Goal: Check status: Check status

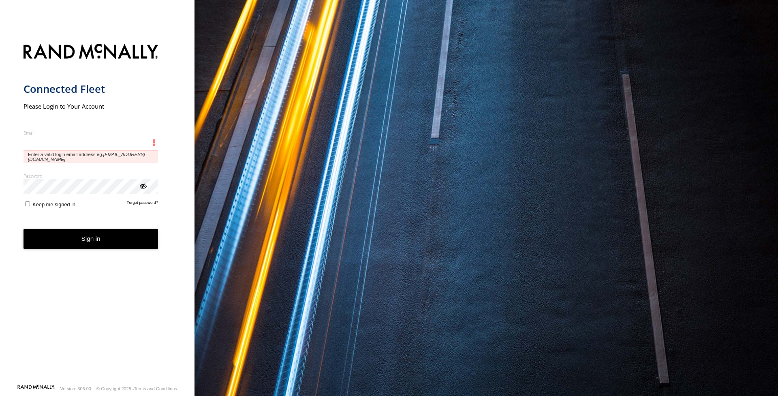
type input "**********"
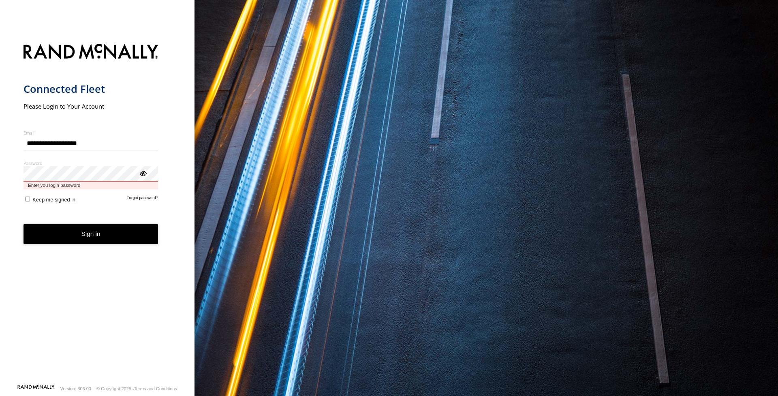
click at [91, 227] on button "Sign in" at bounding box center [90, 234] width 135 height 20
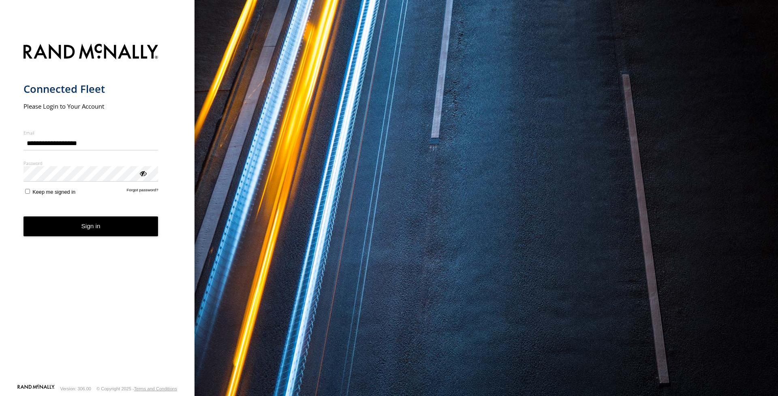
click at [100, 224] on button "Sign in" at bounding box center [90, 226] width 135 height 20
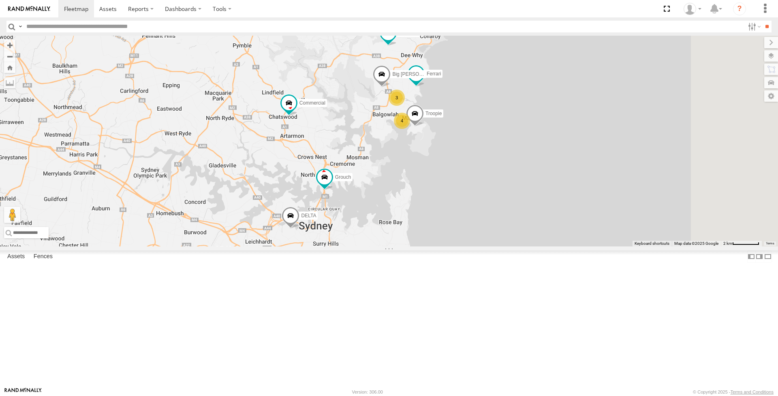
drag, startPoint x: 487, startPoint y: 233, endPoint x: 449, endPoint y: 261, distance: 46.6
click at [449, 246] on div "Grouch 4 DELTA Ferrari Troopie 3 The Fridge The Frog Big [PERSON_NAME] Commerci…" at bounding box center [389, 141] width 778 height 211
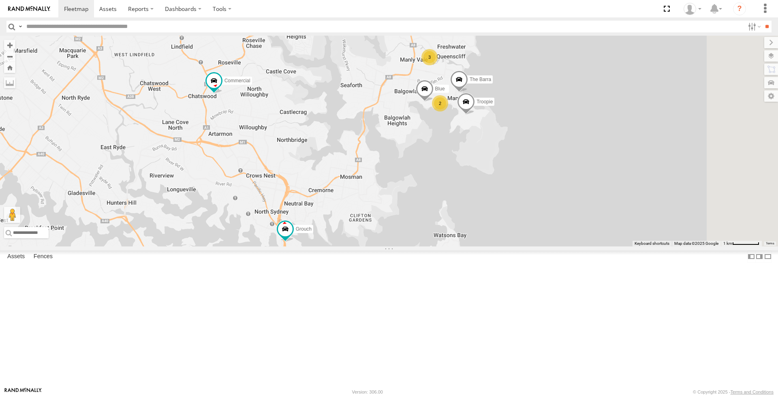
drag, startPoint x: 466, startPoint y: 203, endPoint x: 455, endPoint y: 192, distance: 16.1
click at [455, 192] on div "Grouch DELTA Ferrari Troopie The Fridge The Frog Big [PERSON_NAME] Commercial 2…" at bounding box center [389, 141] width 778 height 211
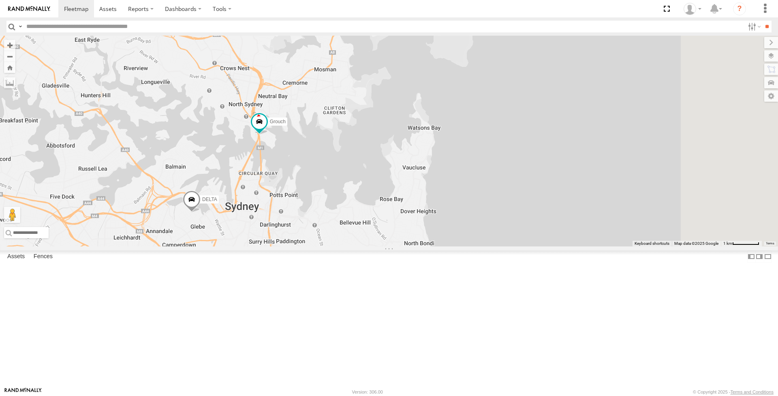
drag, startPoint x: 378, startPoint y: 239, endPoint x: 352, endPoint y: 130, distance: 111.2
click at [352, 130] on div "Grouch DELTA Ferrari Troopie The Fridge The Frog Big [PERSON_NAME] Commercial 2…" at bounding box center [389, 141] width 778 height 211
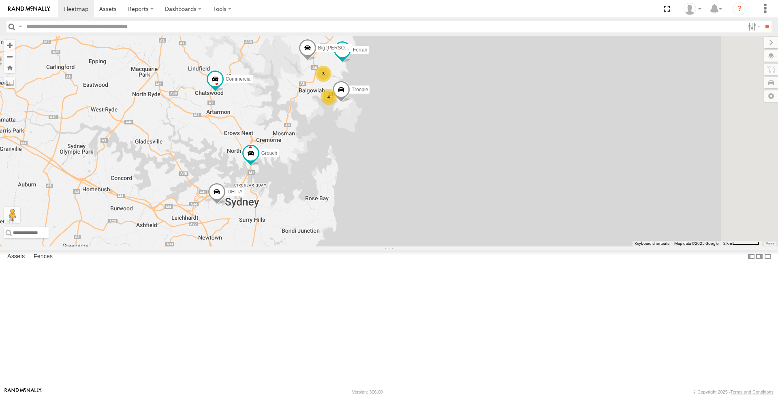
drag, startPoint x: 338, startPoint y: 208, endPoint x: 332, endPoint y: 241, distance: 33.3
click at [332, 241] on div "Grouch DELTA Ferrari Troopie The Fridge The Frog Big [PERSON_NAME] Commercial 4…" at bounding box center [389, 141] width 778 height 211
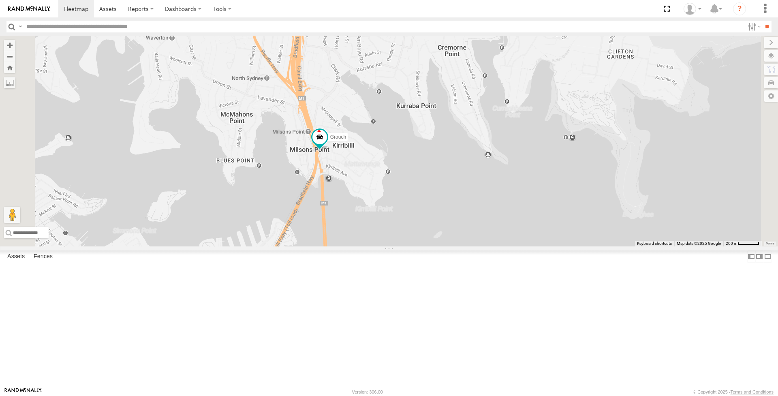
drag, startPoint x: 443, startPoint y: 213, endPoint x: 435, endPoint y: 227, distance: 16.7
click at [435, 227] on div "Grouch DELTA Ferrari Troopie The Fridge The Frog Big [PERSON_NAME] Commercial B…" at bounding box center [389, 141] width 778 height 211
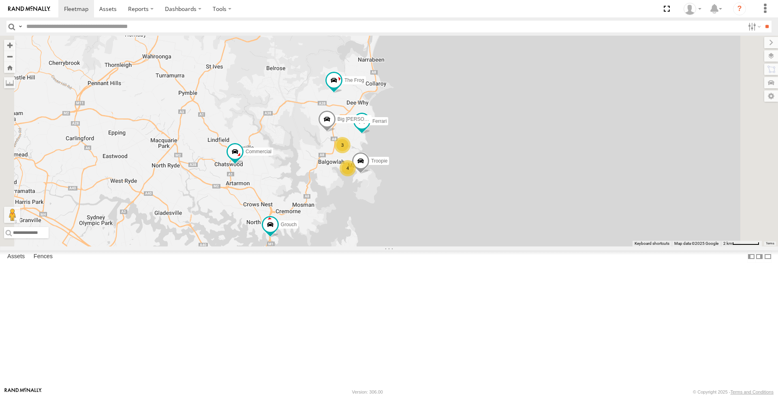
drag, startPoint x: 486, startPoint y: 183, endPoint x: 419, endPoint y: 273, distance: 113.0
click at [419, 246] on div "Grouch DELTA Ferrari Troopie The Fridge The Frog Big [PERSON_NAME] Commercial 4…" at bounding box center [389, 141] width 778 height 211
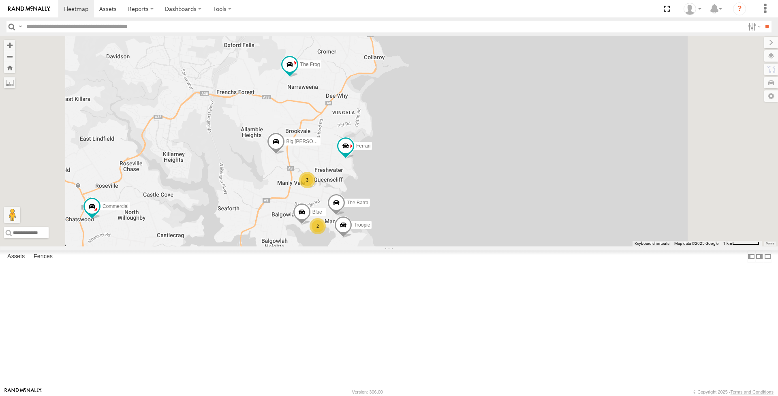
drag, startPoint x: 446, startPoint y: 213, endPoint x: 419, endPoint y: 209, distance: 28.2
click at [419, 209] on div "Grouch DELTA Ferrari Troopie The Fridge The Frog Big [PERSON_NAME] Commercial 2…" at bounding box center [389, 141] width 778 height 211
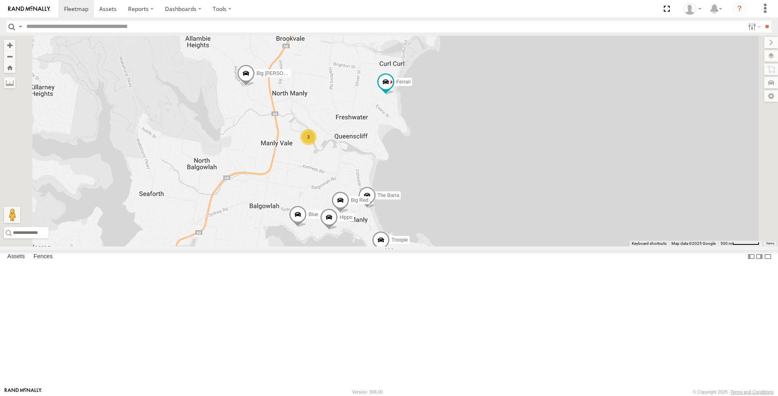
drag, startPoint x: 406, startPoint y: 276, endPoint x: 417, endPoint y: 230, distance: 47.1
click at [417, 236] on div "Grouch DELTA Ferrari Troopie The Fridge The Frog Big [PERSON_NAME] Commercial B…" at bounding box center [389, 141] width 778 height 211
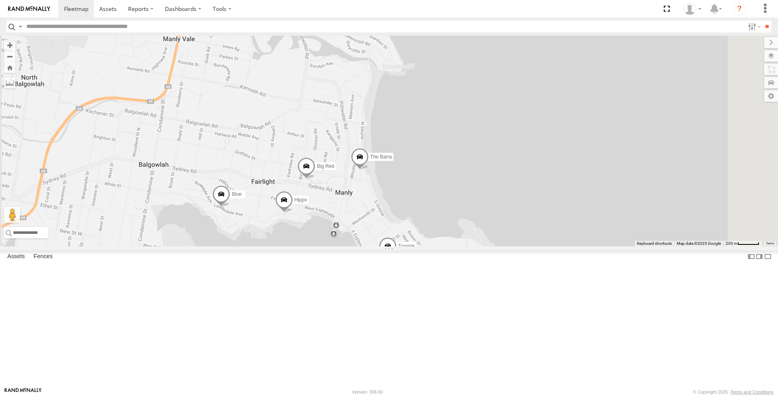
drag, startPoint x: 443, startPoint y: 260, endPoint x: 405, endPoint y: 174, distance: 94.1
click at [405, 174] on div "Grouch DELTA Ferrari Troopie The Fridge The Frog Big [PERSON_NAME] Commercial B…" at bounding box center [389, 141] width 778 height 211
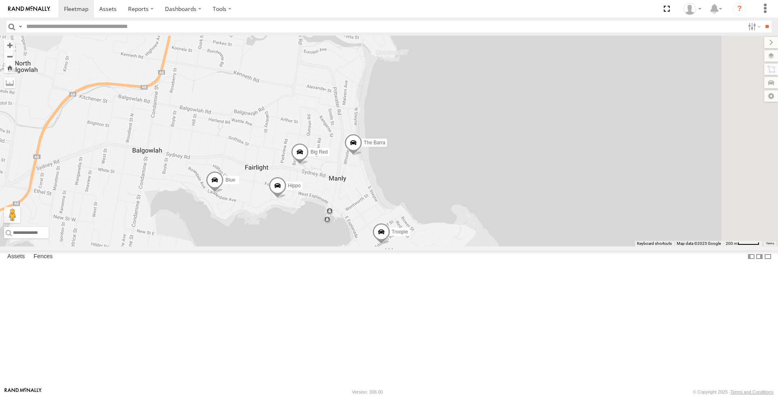
drag, startPoint x: 438, startPoint y: 263, endPoint x: 431, endPoint y: 252, distance: 13.1
click at [431, 246] on div "Grouch DELTA Ferrari Troopie The Fridge The Frog Big [PERSON_NAME] Commercial B…" at bounding box center [389, 141] width 778 height 211
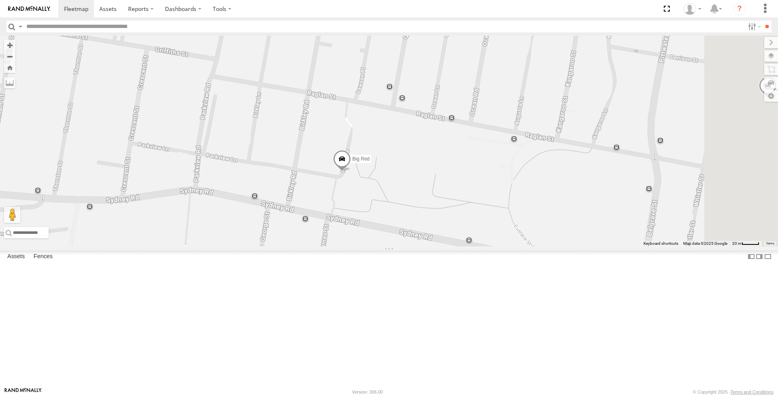
drag, startPoint x: 559, startPoint y: 261, endPoint x: 531, endPoint y: 275, distance: 31.0
click at [531, 246] on div "Grouch DELTA Ferrari Troopie The Fridge The Frog Big [PERSON_NAME] Commercial B…" at bounding box center [389, 141] width 778 height 211
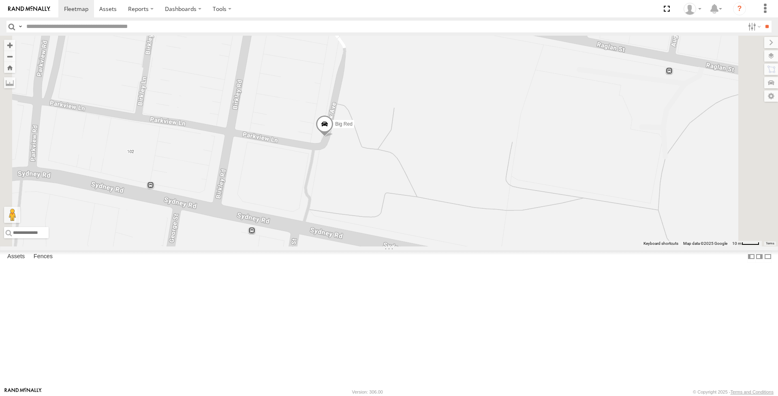
drag, startPoint x: 433, startPoint y: 252, endPoint x: 426, endPoint y: 224, distance: 28.0
click at [426, 224] on div "Grouch DELTA Ferrari Troopie The Fridge The Frog Big [PERSON_NAME] Commercial B…" at bounding box center [389, 141] width 778 height 211
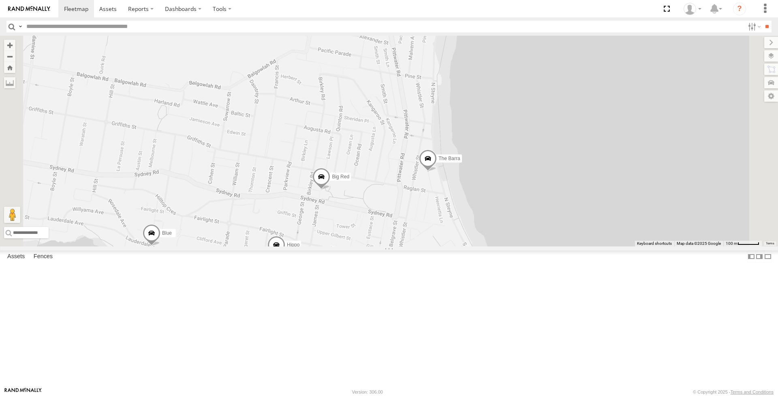
drag, startPoint x: 500, startPoint y: 256, endPoint x: 495, endPoint y: 284, distance: 28.0
click at [495, 246] on div "Grouch DELTA Ferrari Troopie The Fridge The Frog Big [PERSON_NAME] Commercial B…" at bounding box center [389, 141] width 778 height 211
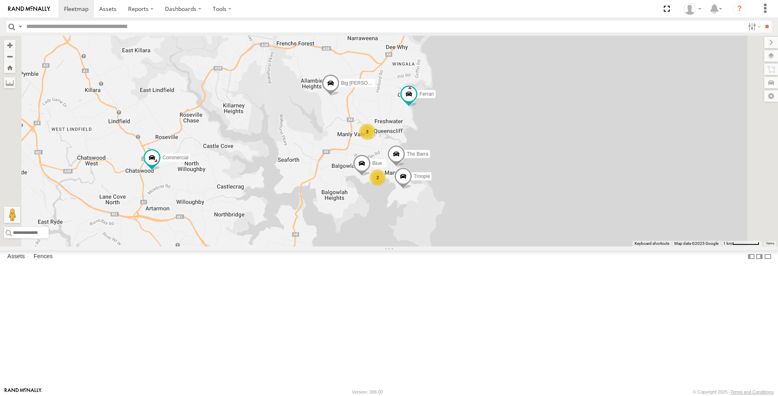
drag, startPoint x: 477, startPoint y: 205, endPoint x: 463, endPoint y: 224, distance: 24.2
click at [463, 224] on div "Grouch DELTA Ferrari Troopie The Fridge The Frog Big [PERSON_NAME] Commercial B…" at bounding box center [389, 141] width 778 height 211
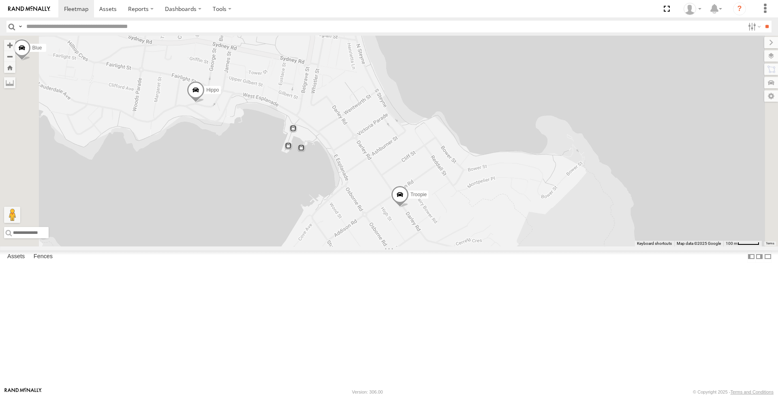
drag, startPoint x: 491, startPoint y: 303, endPoint x: 492, endPoint y: 248, distance: 54.3
click at [492, 246] on div "Grouch Blue Ferrari Troopie The Frog The Barra Commercial Hippo Big Red" at bounding box center [389, 141] width 778 height 211
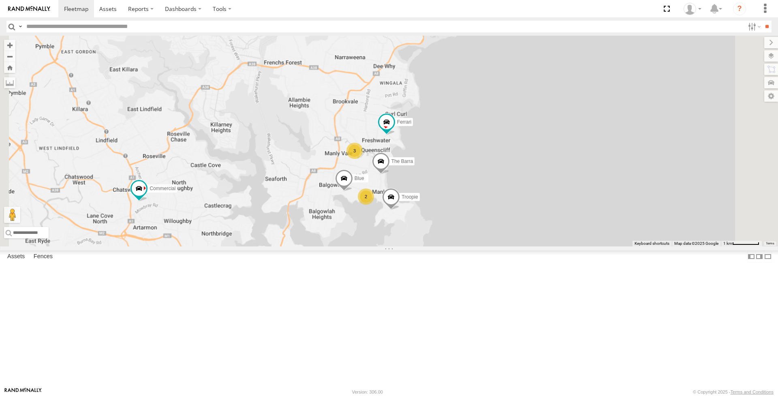
drag, startPoint x: 433, startPoint y: 260, endPoint x: 422, endPoint y: 269, distance: 14.1
click at [422, 246] on div "Grouch Blue Ferrari Troopie The Frog The Barra Commercial 2 3 Big [PERSON_NAME]" at bounding box center [389, 141] width 778 height 211
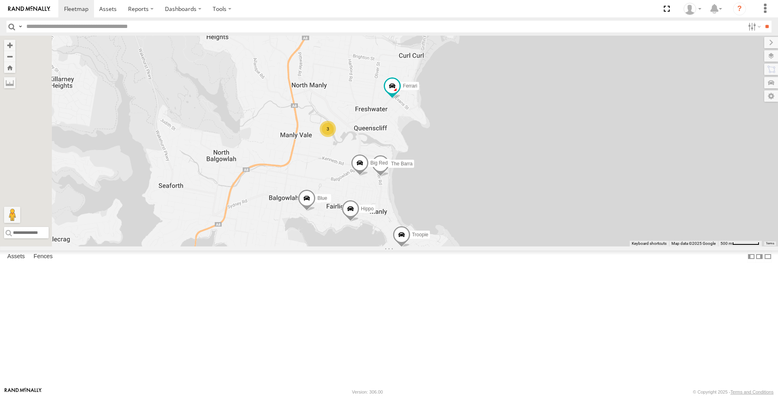
drag, startPoint x: 466, startPoint y: 248, endPoint x: 452, endPoint y: 228, distance: 24.2
click at [369, 176] on span at bounding box center [360, 165] width 18 height 22
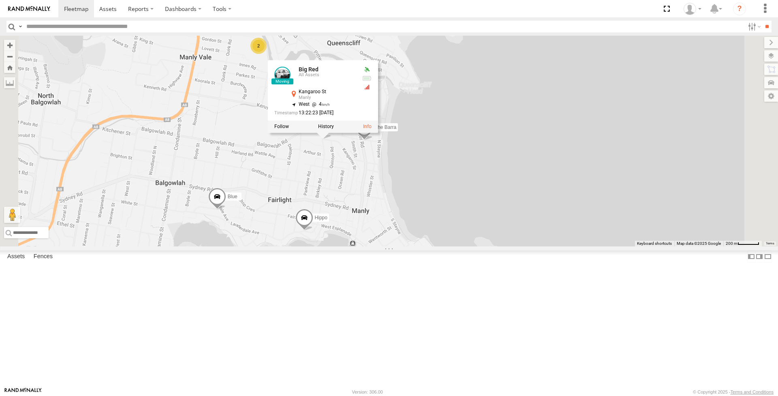
drag, startPoint x: 480, startPoint y: 259, endPoint x: 474, endPoint y: 267, distance: 10.4
click at [474, 246] on div "Grouch Blue Ferrari Troopie The Frog The Barra Commercial Big [PERSON_NAME] Hip…" at bounding box center [389, 141] width 778 height 211
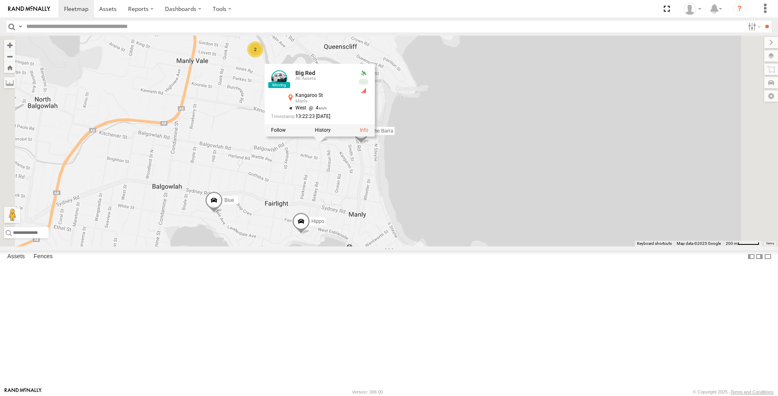
click at [448, 246] on div "Grouch Blue Ferrari Troopie The Frog The Barra Commercial Big [PERSON_NAME] Hip…" at bounding box center [389, 141] width 778 height 211
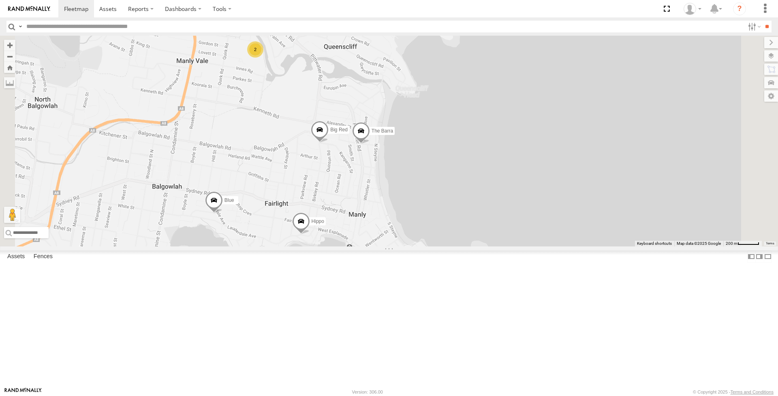
click at [329, 143] on span at bounding box center [320, 132] width 18 height 22
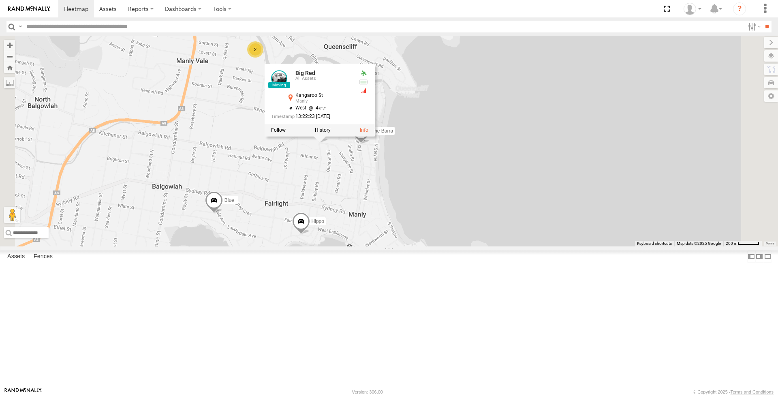
click at [463, 242] on div "Grouch Blue Ferrari Troopie The Frog The Barra Commercial Big [PERSON_NAME] Hip…" at bounding box center [389, 141] width 778 height 211
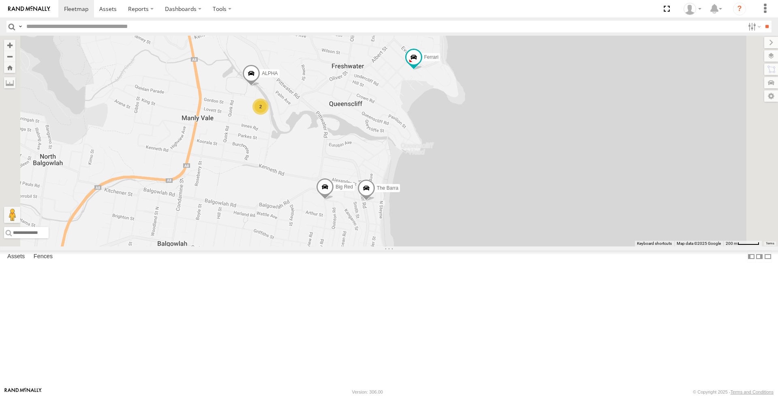
drag, startPoint x: 480, startPoint y: 263, endPoint x: 484, endPoint y: 320, distance: 57.3
click at [484, 246] on div "Grouch Blue Ferrari Troopie The Frog The Barra Commercial Big [PERSON_NAME] Hip…" at bounding box center [389, 141] width 778 height 211
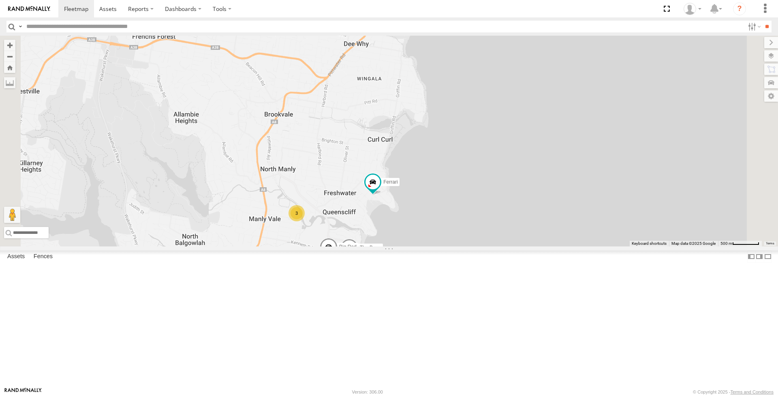
drag, startPoint x: 406, startPoint y: 154, endPoint x: 398, endPoint y: 305, distance: 150.9
click at [398, 246] on div "Grouch Blue Ferrari Troopie The Frog The Barra Commercial Big [PERSON_NAME] Hip…" at bounding box center [389, 141] width 778 height 211
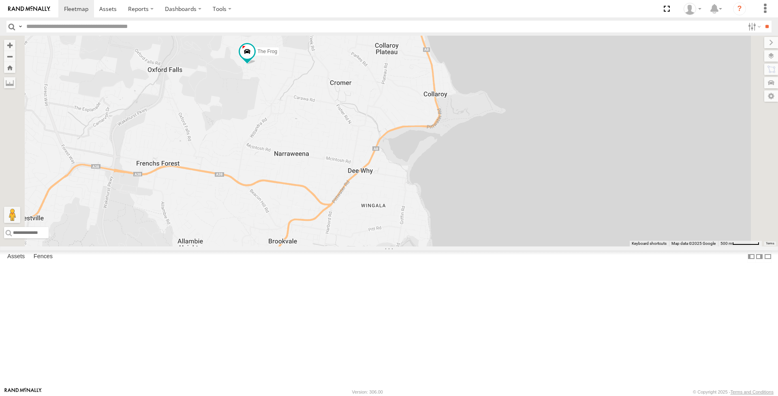
drag, startPoint x: 365, startPoint y: 153, endPoint x: 384, endPoint y: 238, distance: 87.6
click at [384, 238] on div "Grouch Blue Ferrari Troopie The Frog The Barra Commercial Big [PERSON_NAME] Hip…" at bounding box center [389, 141] width 778 height 211
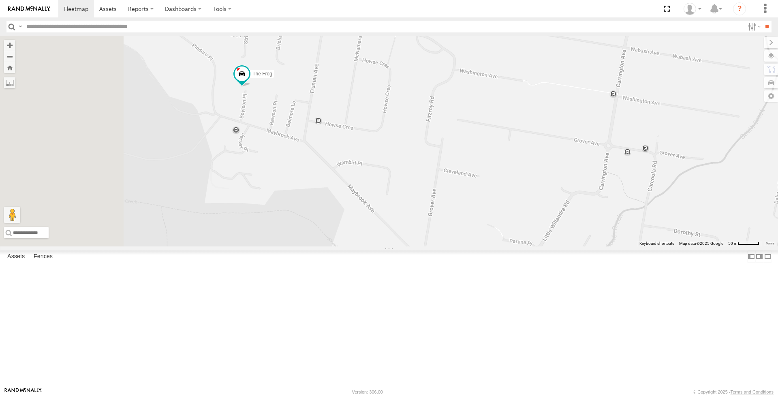
drag, startPoint x: 329, startPoint y: 162, endPoint x: 417, endPoint y: 162, distance: 88.7
click at [417, 162] on div "Grouch Blue Ferrari Troopie The Frog The Barra Commercial Big [PERSON_NAME] Hip…" at bounding box center [389, 141] width 778 height 211
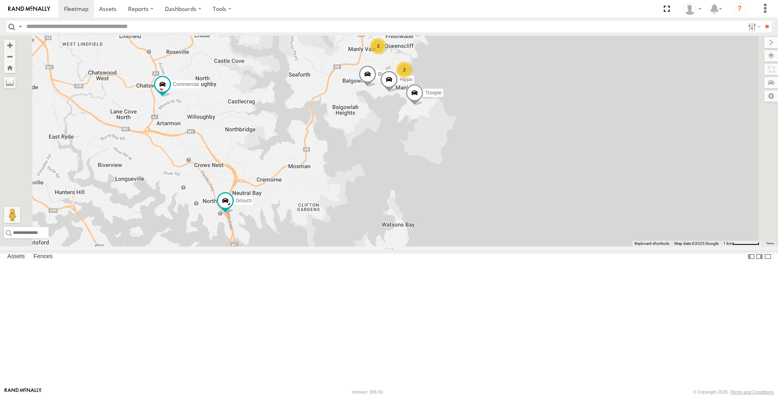
drag, startPoint x: 430, startPoint y: 254, endPoint x: 467, endPoint y: 72, distance: 186.4
click at [467, 72] on div "Grouch Blue Ferrari Troopie The Frog Commercial Big [PERSON_NAME] Hippo 3 2" at bounding box center [389, 141] width 778 height 211
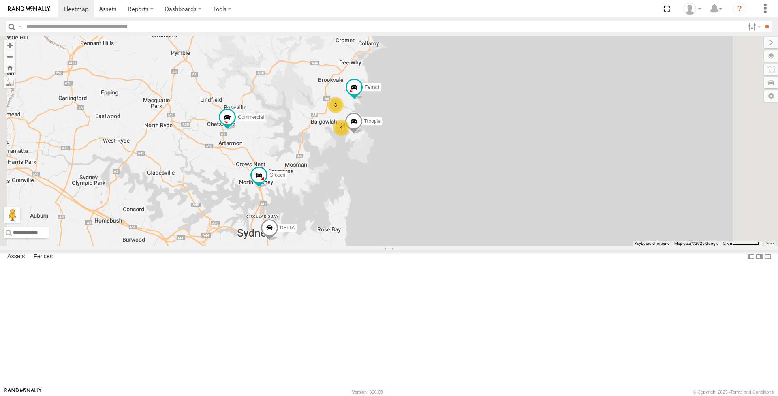
drag, startPoint x: 391, startPoint y: 310, endPoint x: 392, endPoint y: 277, distance: 33.3
click at [392, 246] on div "Grouch Ferrari Troopie The Frog Commercial Big [PERSON_NAME] DELTA 4 3 The Frid…" at bounding box center [389, 141] width 778 height 211
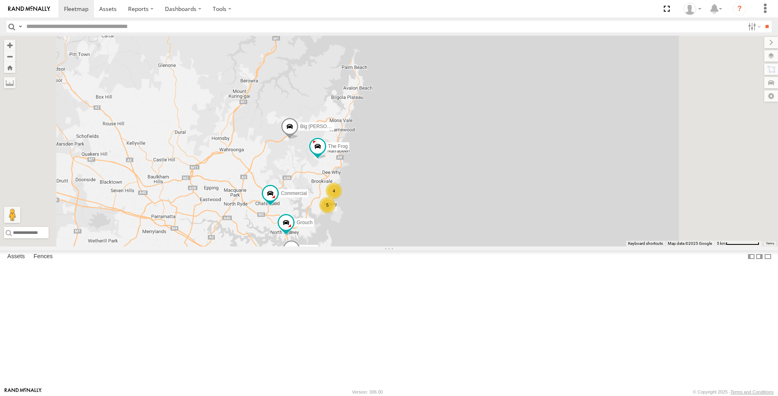
drag, startPoint x: 404, startPoint y: 249, endPoint x: 405, endPoint y: 268, distance: 19.1
click at [405, 246] on div "Grouch The Frog Commercial Big [PERSON_NAME] DELTA The Fridge 5 4" at bounding box center [389, 141] width 778 height 211
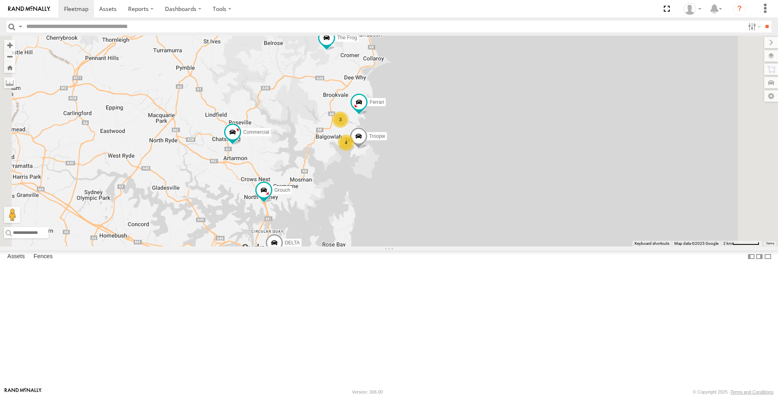
drag, startPoint x: 410, startPoint y: 288, endPoint x: 405, endPoint y: 231, distance: 56.9
click at [405, 231] on div "Grouch The Frog Commercial Big [PERSON_NAME] DELTA The Fridge 4 Ferrari Troopie…" at bounding box center [389, 141] width 778 height 211
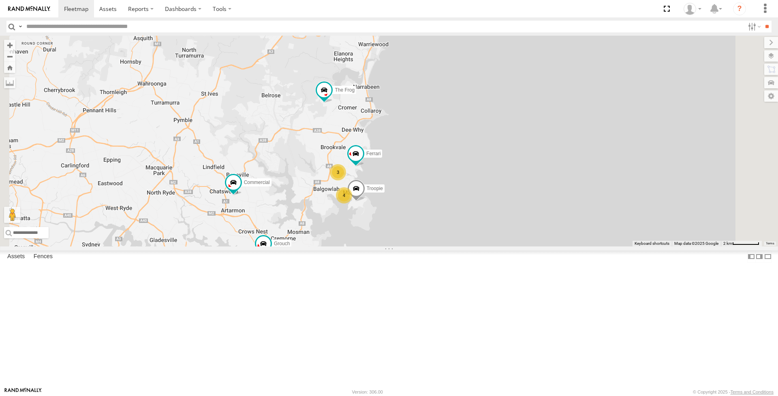
drag, startPoint x: 381, startPoint y: 133, endPoint x: 378, endPoint y: 199, distance: 66.1
click at [378, 199] on div "Grouch DELTA Ferrari Troopie The Fridge The Frog Big [PERSON_NAME] Commercial 4…" at bounding box center [389, 141] width 778 height 211
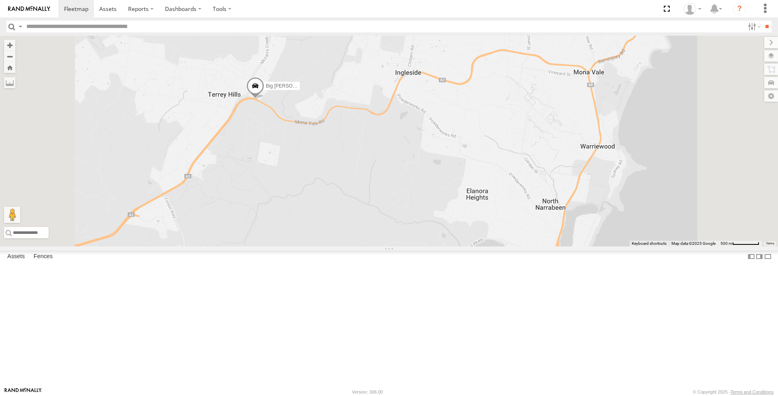
drag, startPoint x: 404, startPoint y: 223, endPoint x: 394, endPoint y: 184, distance: 39.6
click at [394, 184] on div "Grouch DELTA Ferrari Troopie The Fridge The Frog Big [PERSON_NAME] Commercial" at bounding box center [389, 141] width 778 height 211
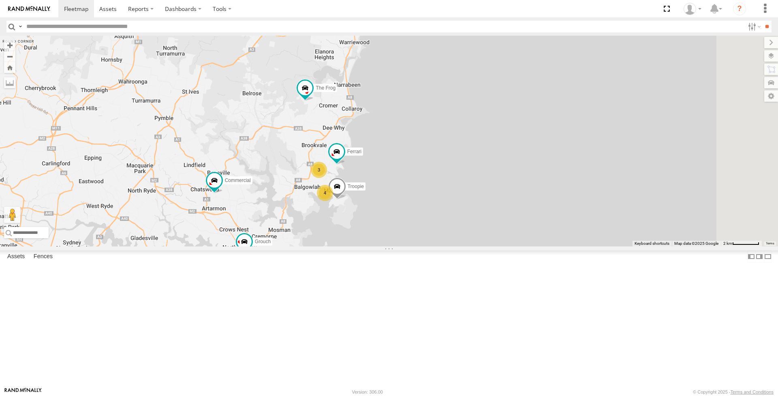
drag, startPoint x: 402, startPoint y: 248, endPoint x: 388, endPoint y: 146, distance: 103.1
click at [388, 146] on div "Grouch DELTA Ferrari Troopie The Fridge The Frog Big [PERSON_NAME] Commercial 4…" at bounding box center [389, 141] width 778 height 211
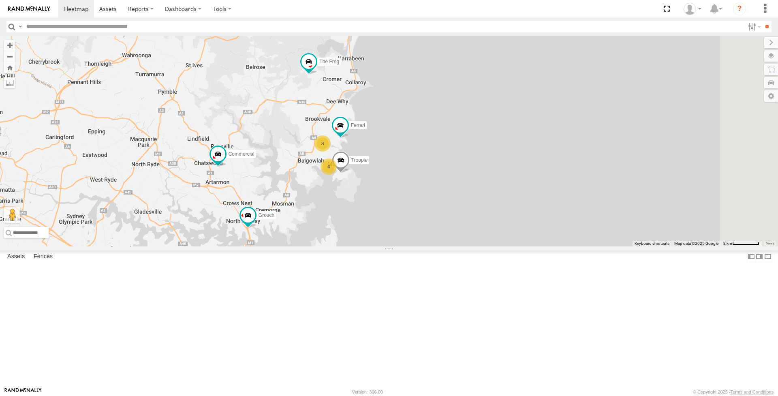
drag, startPoint x: 376, startPoint y: 192, endPoint x: 380, endPoint y: 168, distance: 24.6
click at [380, 168] on div "Grouch DELTA Ferrari Troopie The Fridge The Frog Big [PERSON_NAME] Commercial 4…" at bounding box center [389, 141] width 778 height 211
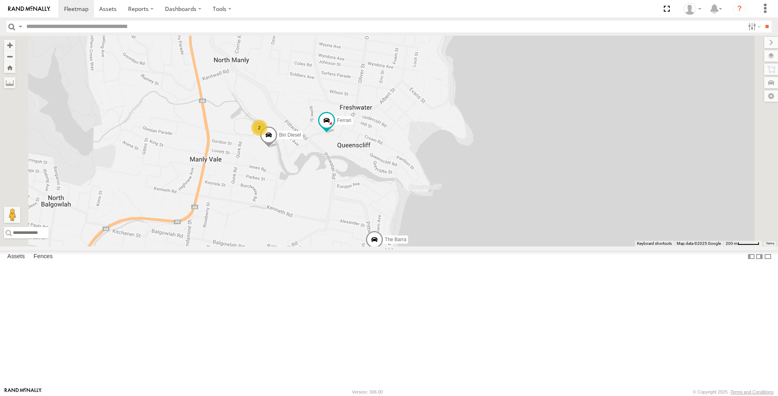
drag, startPoint x: 338, startPoint y: 288, endPoint x: 412, endPoint y: 293, distance: 74.3
click at [412, 246] on div "Grouch Blue DELTA The Frog Big [PERSON_NAME] Commercial Ferrari Troopie The Bar…" at bounding box center [389, 141] width 778 height 211
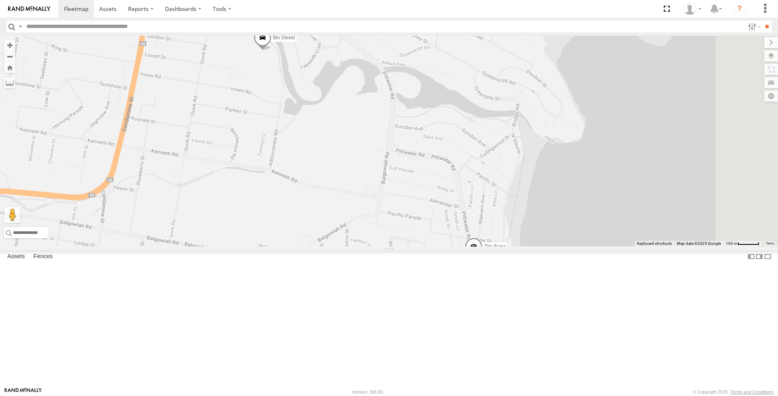
drag, startPoint x: 456, startPoint y: 262, endPoint x: 403, endPoint y: 145, distance: 128.2
click at [403, 145] on div "Grouch Blue DELTA The Frog Big [PERSON_NAME] Commercial Ferrari Troopie The Bar…" at bounding box center [389, 141] width 778 height 211
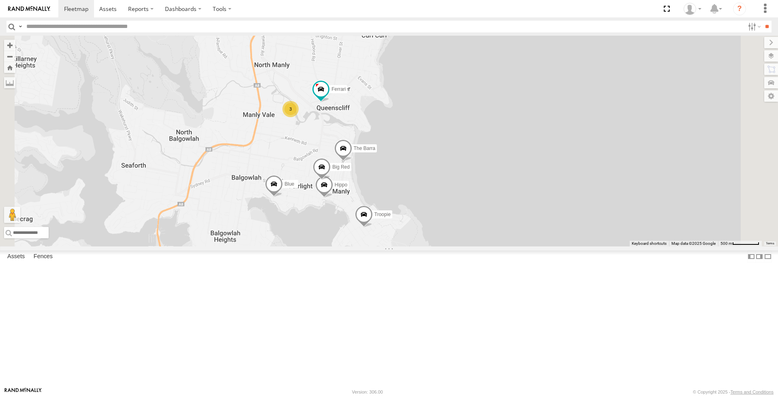
drag, startPoint x: 420, startPoint y: 165, endPoint x: 419, endPoint y: 207, distance: 41.4
click at [419, 207] on div "Grouch Blue DELTA The Frog Big [PERSON_NAME] Commercial Ferrari Troopie The Bar…" at bounding box center [389, 141] width 778 height 211
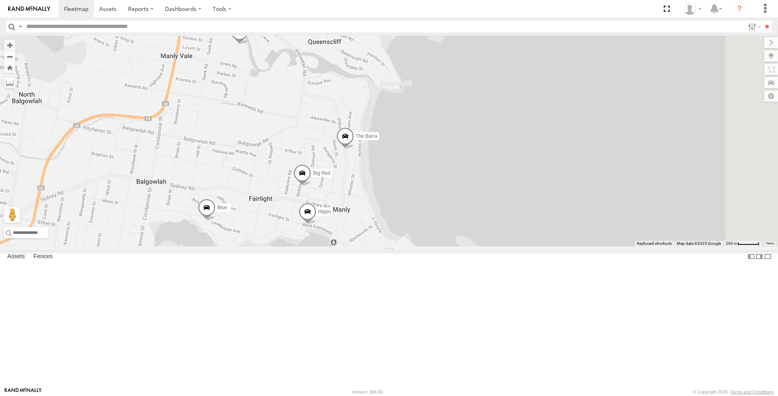
drag, startPoint x: 395, startPoint y: 233, endPoint x: 379, endPoint y: 188, distance: 47.2
click at [379, 188] on div "Grouch Blue DELTA The Frog Big [PERSON_NAME] Commercial Ferrari Troopie The Bar…" at bounding box center [389, 141] width 778 height 211
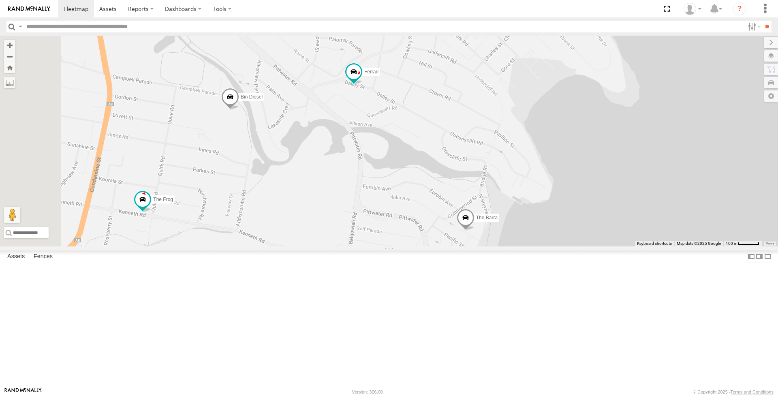
drag, startPoint x: 333, startPoint y: 122, endPoint x: 346, endPoint y: 258, distance: 137.1
click at [346, 246] on div "Hippo Blue Ferrari Troopie Bin Diesel The Frog The Barra Big Red" at bounding box center [389, 141] width 778 height 211
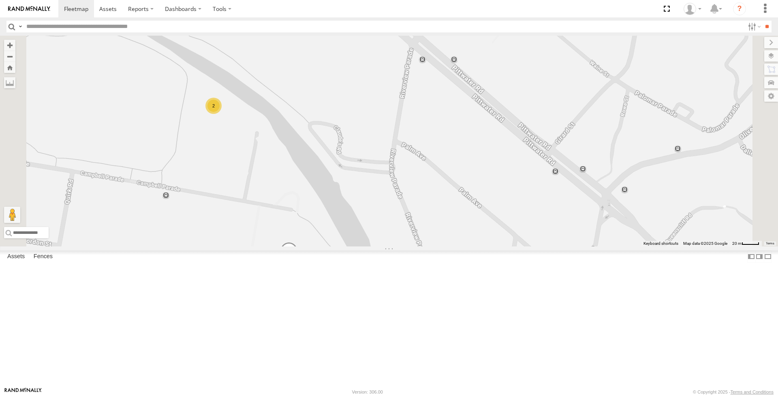
drag, startPoint x: 405, startPoint y: 242, endPoint x: 401, endPoint y: 190, distance: 52.4
click at [401, 190] on div "Hippo Blue Ferrari Troopie Bin Diesel The Frog The Barra Big Red 2" at bounding box center [389, 141] width 778 height 211
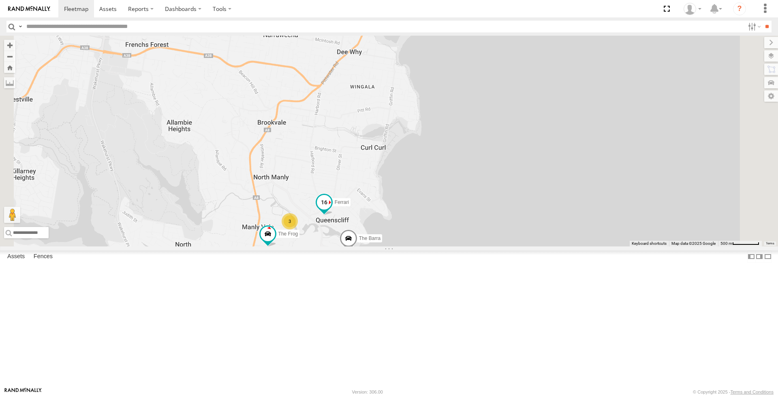
drag, startPoint x: 446, startPoint y: 179, endPoint x: 436, endPoint y: 276, distance: 97.8
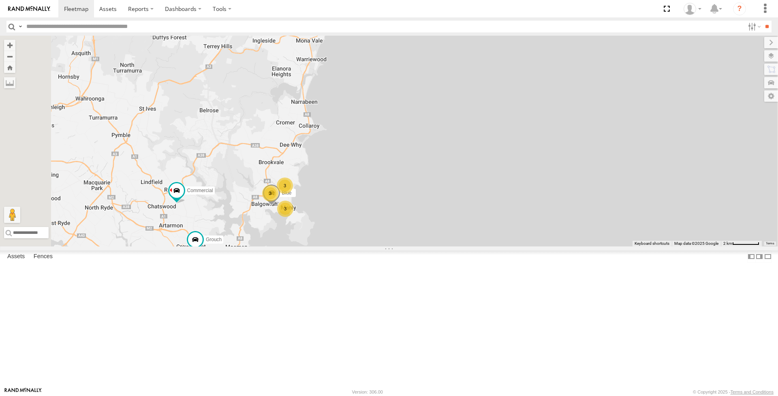
drag, startPoint x: 340, startPoint y: 120, endPoint x: 344, endPoint y: 174, distance: 54.5
click at [344, 174] on div "Blue Grouch 3 DELTA 3 3 Commercial" at bounding box center [389, 141] width 778 height 211
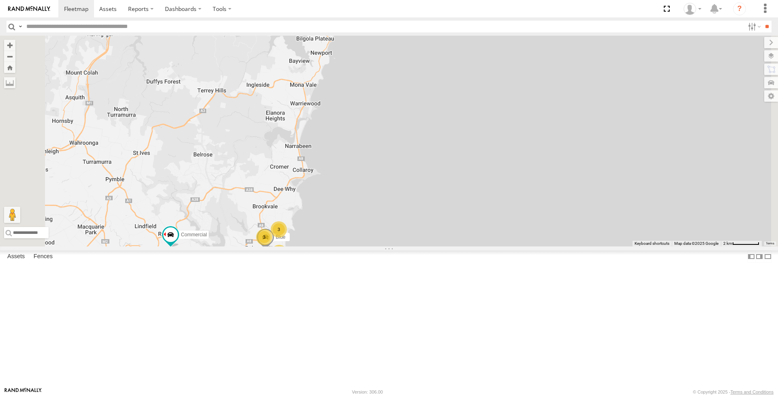
drag, startPoint x: 330, startPoint y: 176, endPoint x: 322, endPoint y: 239, distance: 64.0
click at [322, 239] on div "Blue Grouch 3 DELTA 3 3 Commercial Big [PERSON_NAME]" at bounding box center [389, 141] width 778 height 211
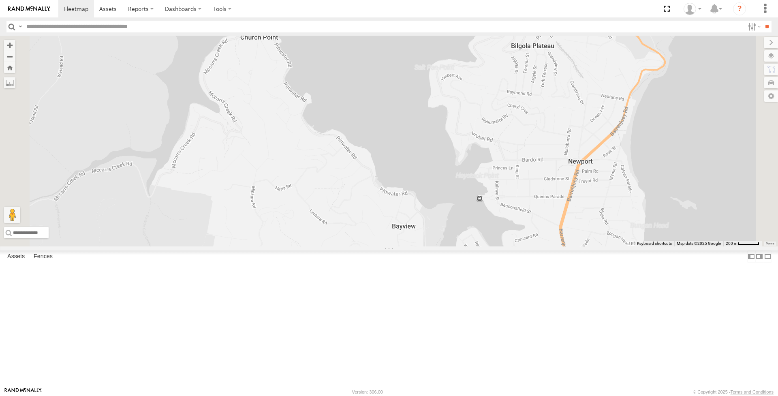
drag, startPoint x: 382, startPoint y: 180, endPoint x: 382, endPoint y: 147, distance: 32.4
click at [382, 147] on div "Blue Grouch DELTA Commercial Big [PERSON_NAME]" at bounding box center [389, 141] width 778 height 211
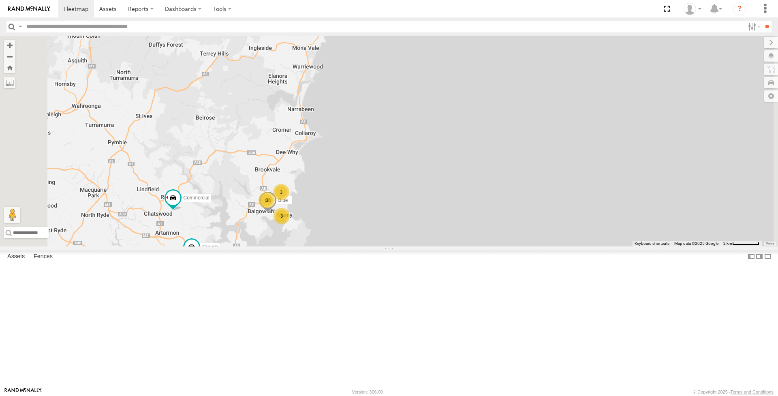
drag, startPoint x: 348, startPoint y: 239, endPoint x: 353, endPoint y: 167, distance: 72.7
click at [353, 167] on div "Blue Grouch DELTA Commercial Big [PERSON_NAME] 3 3 3" at bounding box center [389, 141] width 778 height 211
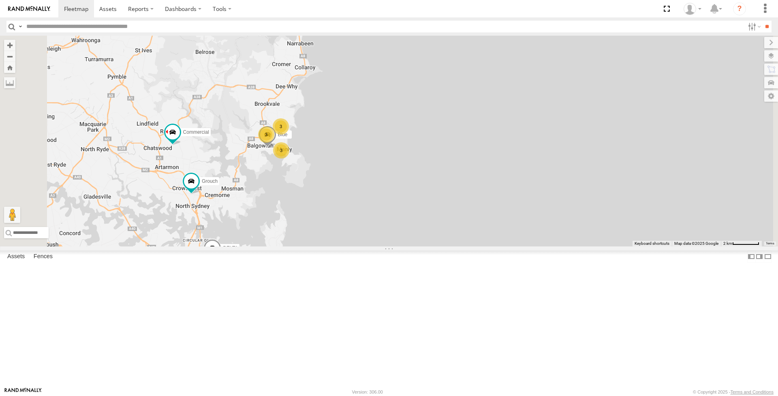
drag, startPoint x: 323, startPoint y: 293, endPoint x: 322, endPoint y: 226, distance: 66.0
click at [322, 226] on div "Blue Grouch DELTA Commercial Big [PERSON_NAME] 3 3 3" at bounding box center [389, 141] width 778 height 211
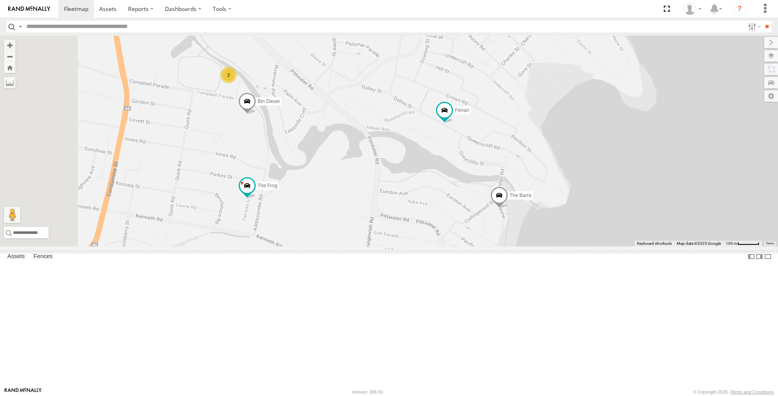
drag, startPoint x: 321, startPoint y: 226, endPoint x: 359, endPoint y: 282, distance: 67.3
click at [359, 246] on div "Grouch Blue DELTA Commercial Troopie Ferrari The Frog The Barra Hippo Bin Diese…" at bounding box center [389, 141] width 778 height 211
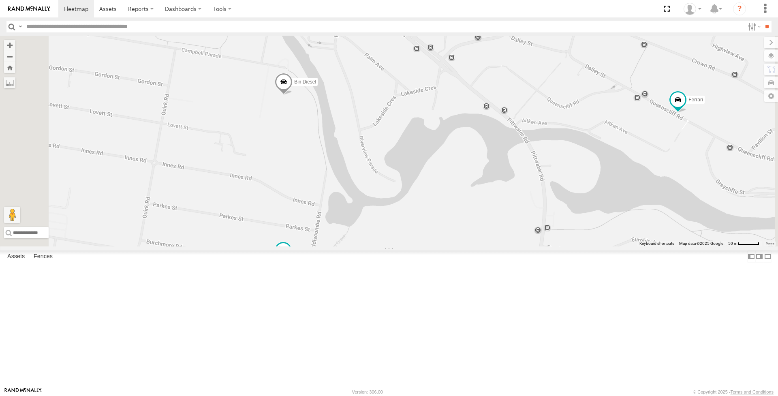
drag, startPoint x: 325, startPoint y: 192, endPoint x: 322, endPoint y: 150, distance: 41.8
click at [322, 150] on div "Grouch Blue DELTA Commercial Troopie Ferrari The Frog The Barra Hippo Bin Diese…" at bounding box center [389, 141] width 778 height 211
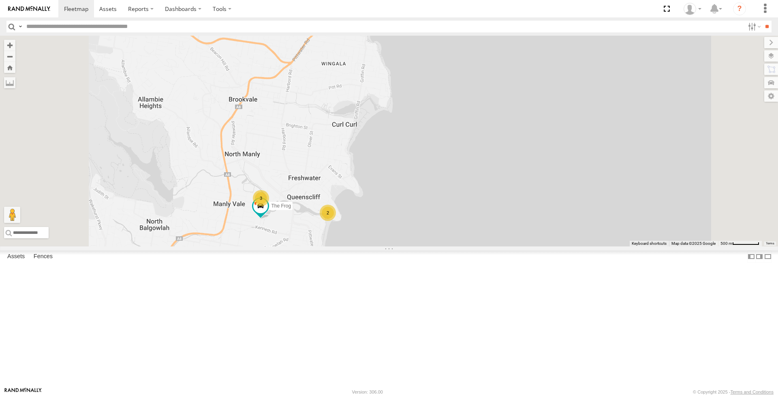
drag, startPoint x: 312, startPoint y: 162, endPoint x: 318, endPoint y: 248, distance: 85.3
click at [318, 246] on div "The Frog Blue 2 2 Troopie 3" at bounding box center [389, 141] width 778 height 211
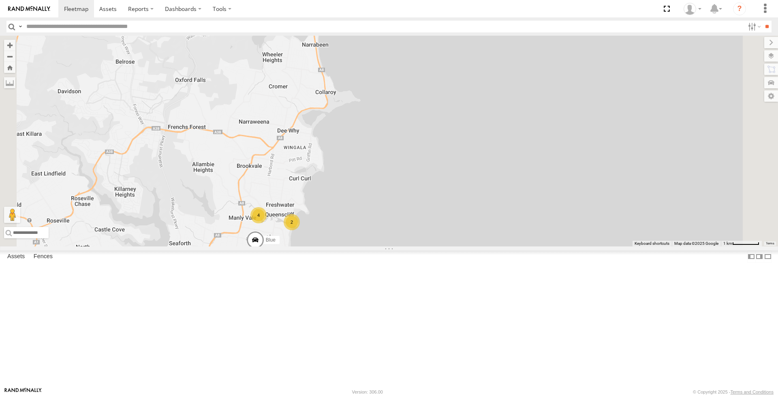
drag, startPoint x: 359, startPoint y: 165, endPoint x: 358, endPoint y: 228, distance: 62.8
click at [358, 228] on div "Blue Troopie 2 2 4" at bounding box center [389, 141] width 778 height 211
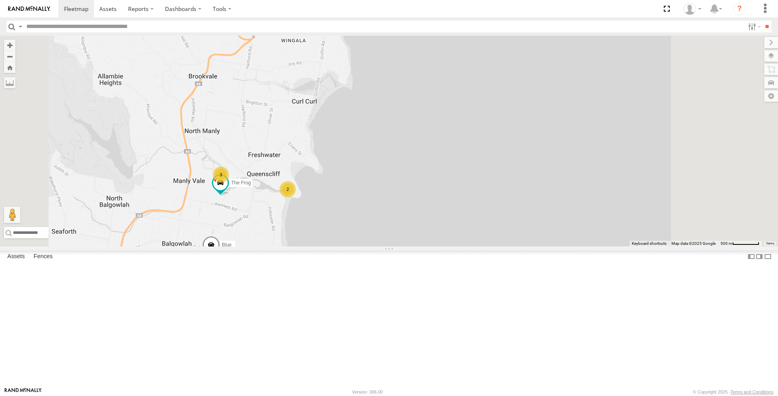
drag, startPoint x: 365, startPoint y: 309, endPoint x: 345, endPoint y: 212, distance: 98.9
click at [345, 212] on div "Blue Troopie 2 3 The Frog" at bounding box center [389, 141] width 778 height 211
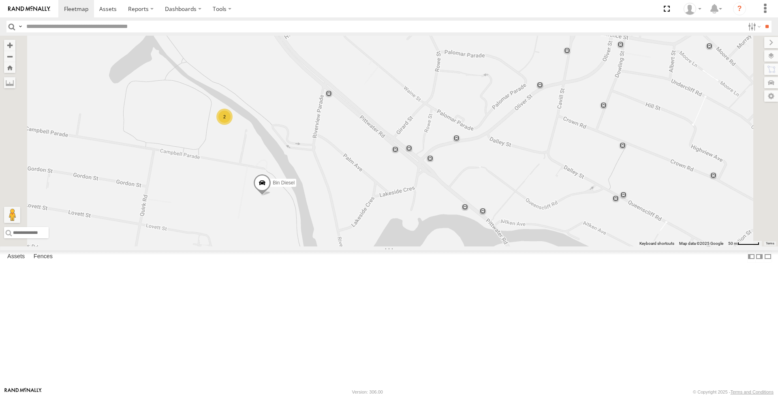
drag, startPoint x: 342, startPoint y: 287, endPoint x: 338, endPoint y: 350, distance: 63.8
click at [338, 246] on div "Blue Troopie The Frog Ferrari Bin Diesel The Barra Big Red 2" at bounding box center [389, 141] width 778 height 211
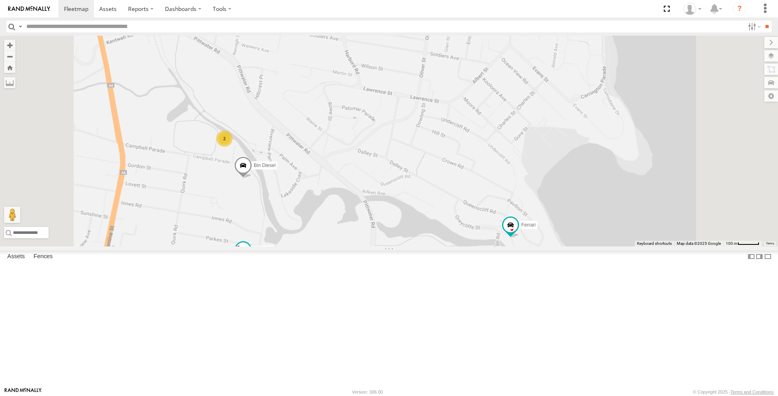
drag, startPoint x: 330, startPoint y: 273, endPoint x: 330, endPoint y: 249, distance: 23.9
click at [330, 246] on div "Blue Troopie The Frog Ferrari Bin Diesel The Barra Big Red 2" at bounding box center [389, 141] width 778 height 211
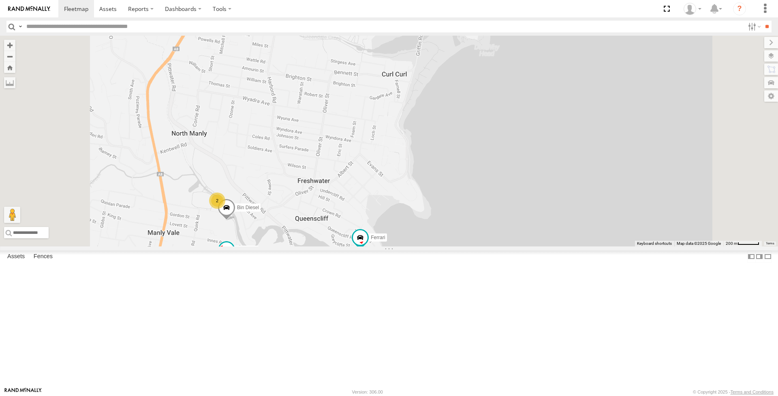
drag, startPoint x: 346, startPoint y: 260, endPoint x: 334, endPoint y: 304, distance: 45.6
click at [334, 246] on div "Blue Troopie The Frog Ferrari Bin Diesel The Barra Big Red 2" at bounding box center [389, 141] width 778 height 211
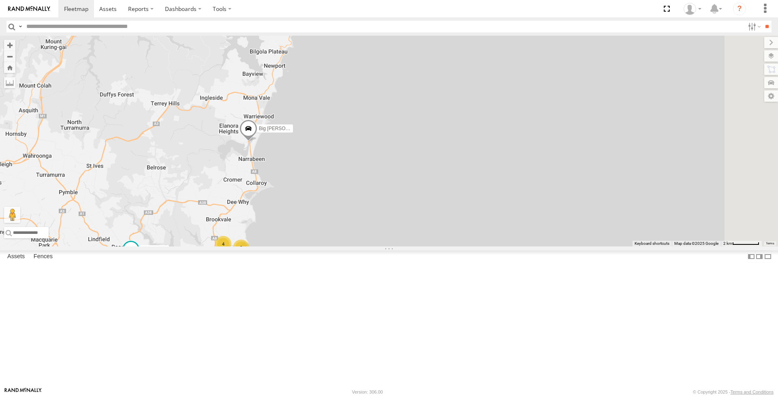
drag, startPoint x: 304, startPoint y: 286, endPoint x: 307, endPoint y: 236, distance: 50.7
click at [307, 236] on div "Big [PERSON_NAME] DELTA Commercial 4 2 4" at bounding box center [389, 141] width 778 height 211
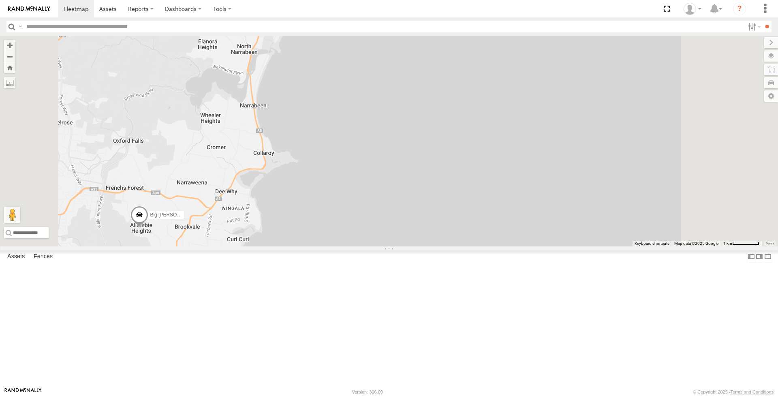
drag, startPoint x: 277, startPoint y: 309, endPoint x: 263, endPoint y: 270, distance: 41.2
click at [263, 246] on div "Grouch Troopie Big [PERSON_NAME] Commercial 2 3 The Barra" at bounding box center [389, 141] width 778 height 211
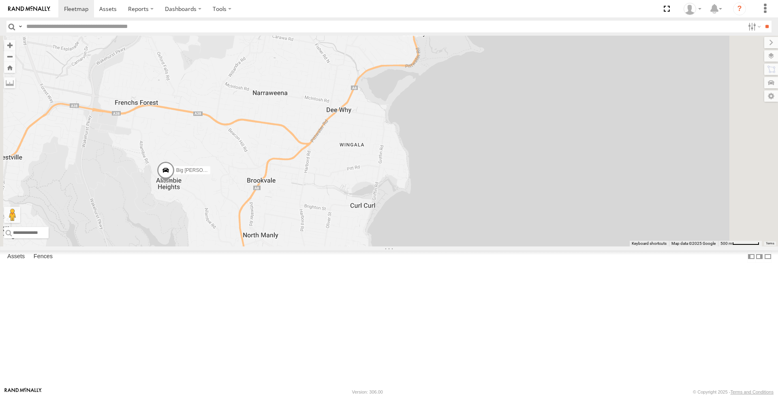
drag, startPoint x: 283, startPoint y: 312, endPoint x: 331, endPoint y: 237, distance: 88.2
click at [331, 237] on div "Grouch Troopie Big [PERSON_NAME] Commercial The Barra Blue Big Red" at bounding box center [389, 141] width 778 height 211
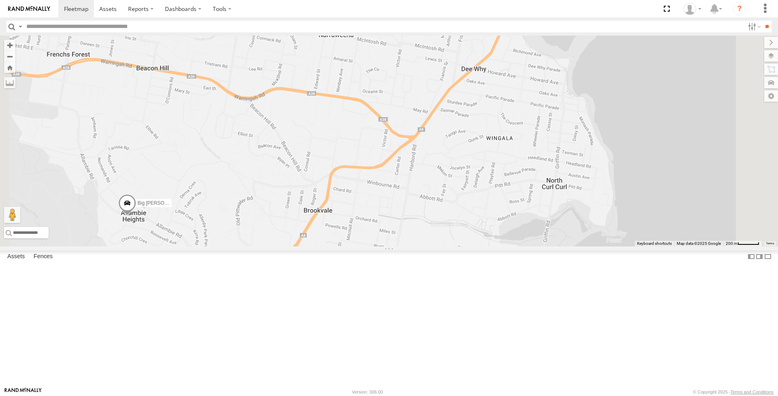
drag, startPoint x: 345, startPoint y: 249, endPoint x: 326, endPoint y: 249, distance: 19.0
click at [326, 246] on div "Grouch Troopie Big [PERSON_NAME] Commercial The Barra Blue Big Red" at bounding box center [389, 141] width 778 height 211
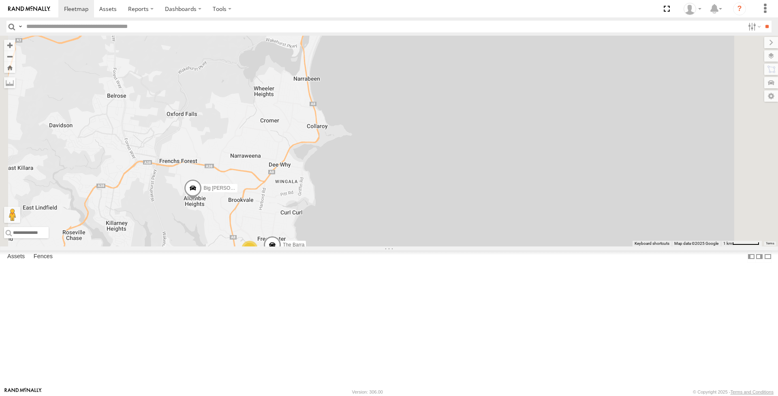
drag, startPoint x: 365, startPoint y: 239, endPoint x: 362, endPoint y: 251, distance: 12.9
click at [362, 246] on div "Grouch Troopie Big [PERSON_NAME] Commercial The Barra Hippo Blue Big Red 2 3" at bounding box center [389, 141] width 778 height 211
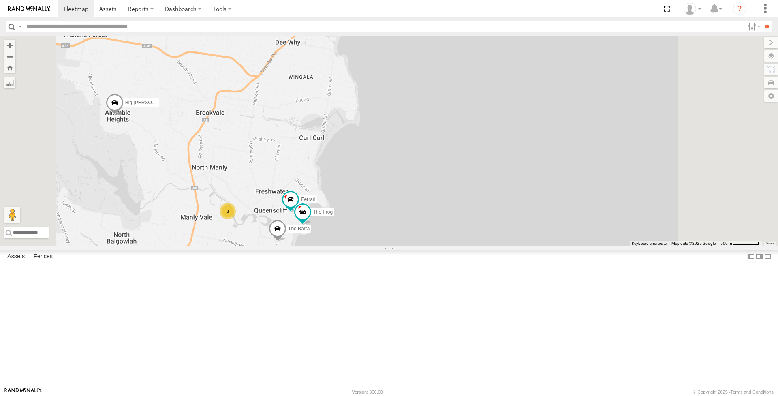
drag, startPoint x: 341, startPoint y: 345, endPoint x: 341, endPoint y: 290, distance: 55.5
click at [341, 246] on div "Hippo Blue Troopie The Barra Big Red Big [PERSON_NAME] 3 The Frog" at bounding box center [389, 141] width 778 height 211
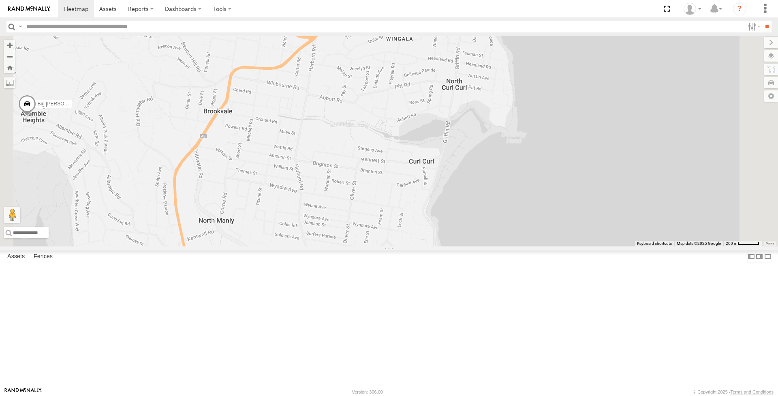
drag, startPoint x: 335, startPoint y: 289, endPoint x: 387, endPoint y: 372, distance: 97.2
click at [387, 246] on div "Hippo Blue Troopie The Barra Big Red Big [PERSON_NAME] The Frog Bin Diesel 2" at bounding box center [389, 141] width 778 height 211
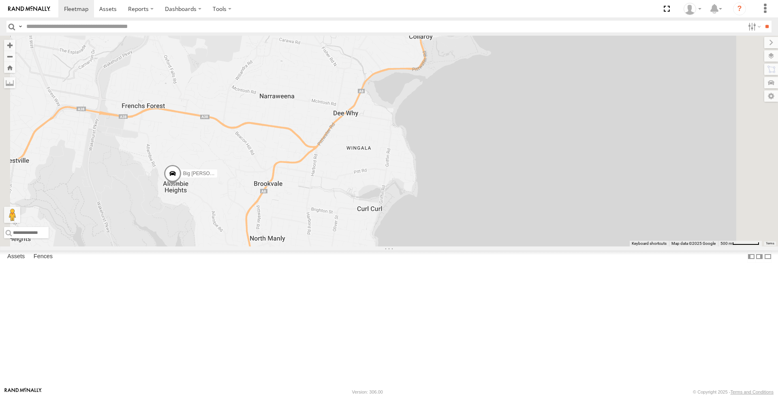
drag, startPoint x: 291, startPoint y: 294, endPoint x: 340, endPoint y: 301, distance: 49.1
click at [340, 246] on div "Hippo Blue Troopie The Barra Big Red Big [PERSON_NAME] The Frog 3" at bounding box center [389, 141] width 778 height 211
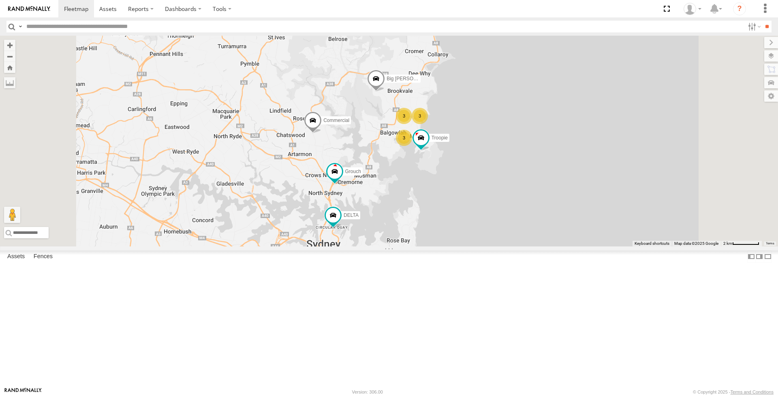
drag, startPoint x: 512, startPoint y: 235, endPoint x: 485, endPoint y: 310, distance: 80.1
click at [485, 246] on div "Grouch 3 DELTA 3 Troopie 3 The Fridge Big Bertha Commercial" at bounding box center [389, 141] width 778 height 211
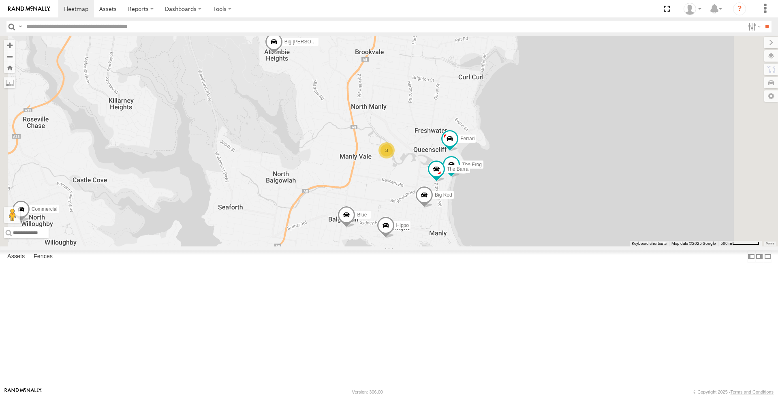
drag, startPoint x: 623, startPoint y: 220, endPoint x: 533, endPoint y: 193, distance: 94.3
click at [533, 193] on div "Grouch DELTA Troopie The Fridge Big Bertha Commercial Hippo Blue Ferrari Big Re…" at bounding box center [389, 141] width 778 height 211
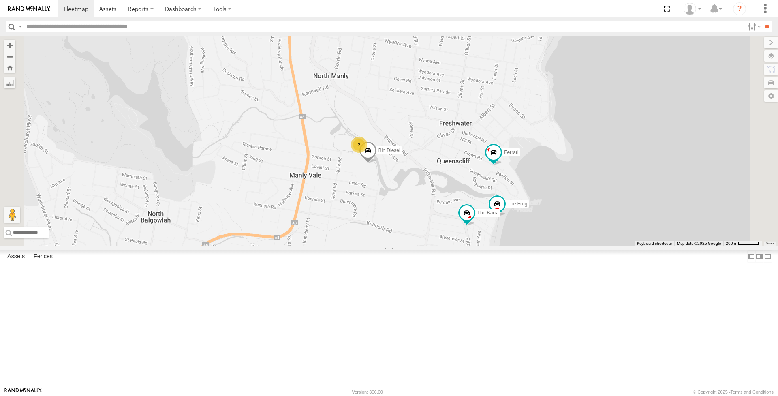
drag, startPoint x: 456, startPoint y: 176, endPoint x: 477, endPoint y: 217, distance: 46.2
click at [377, 163] on span at bounding box center [368, 152] width 18 height 22
click at [379, 164] on span at bounding box center [370, 154] width 18 height 22
